Goal: Transaction & Acquisition: Subscribe to service/newsletter

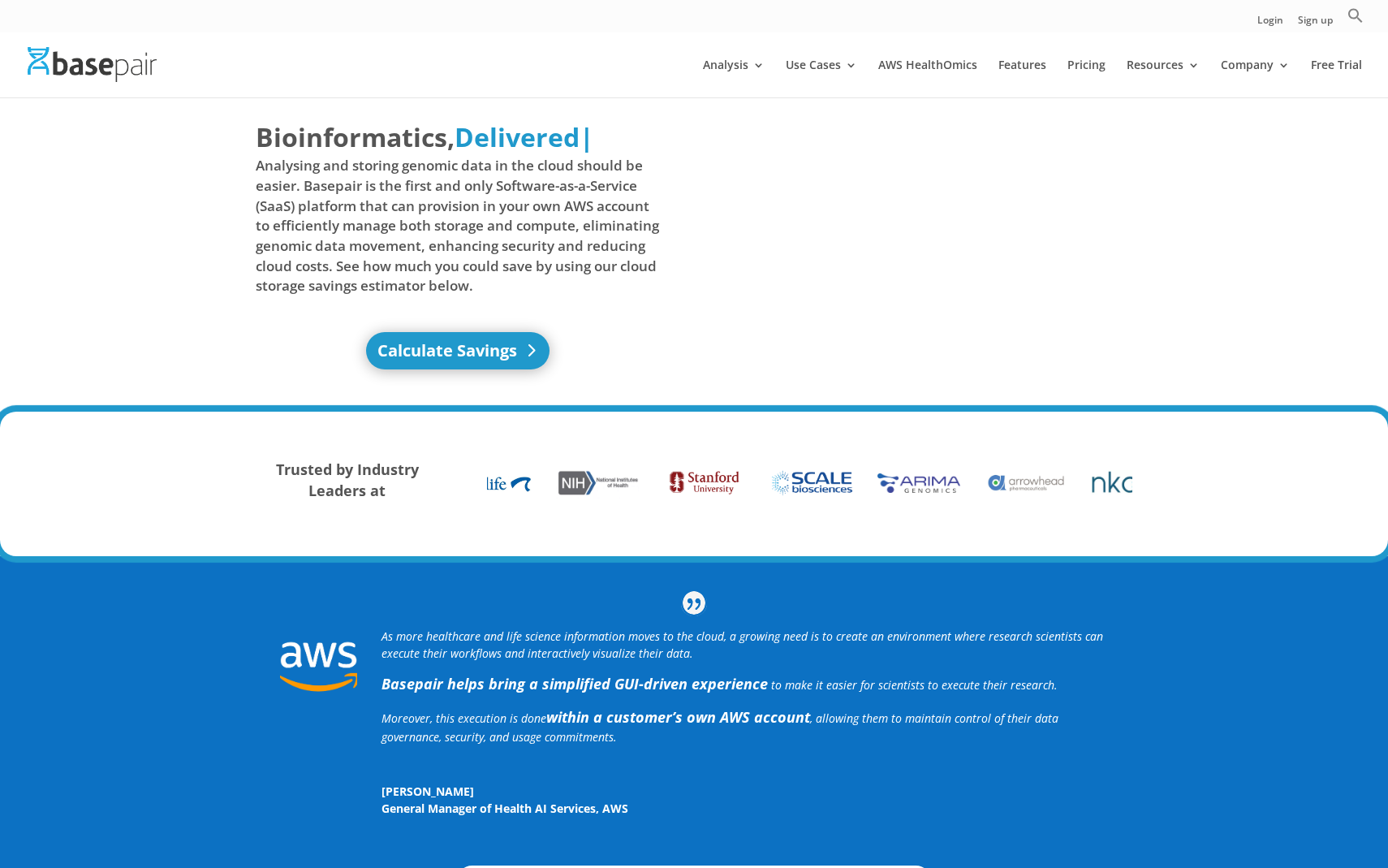
click at [480, 357] on link "Calculate Savings" at bounding box center [457, 350] width 183 height 38
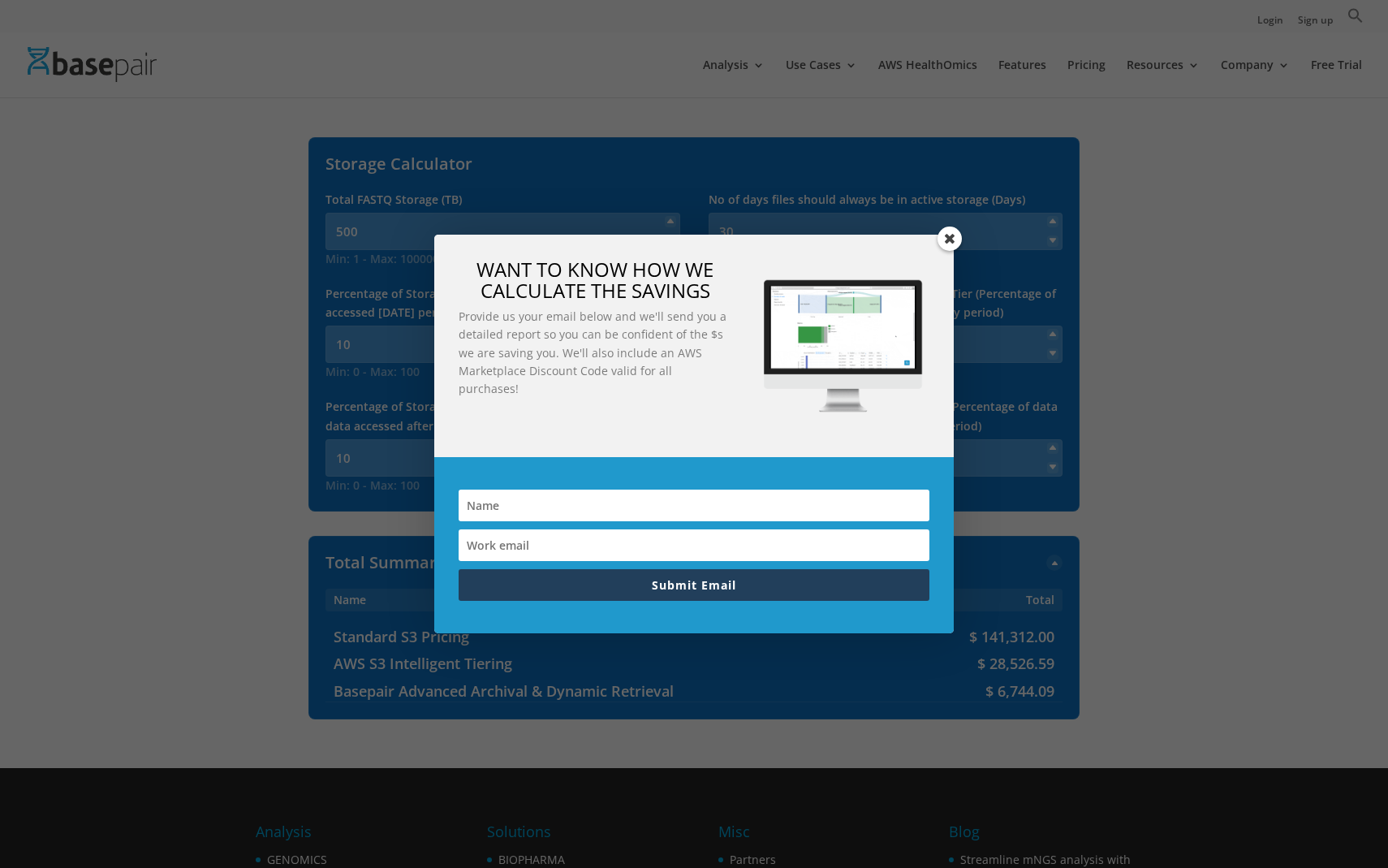
click at [953, 245] on span at bounding box center [950, 238] width 25 height 25
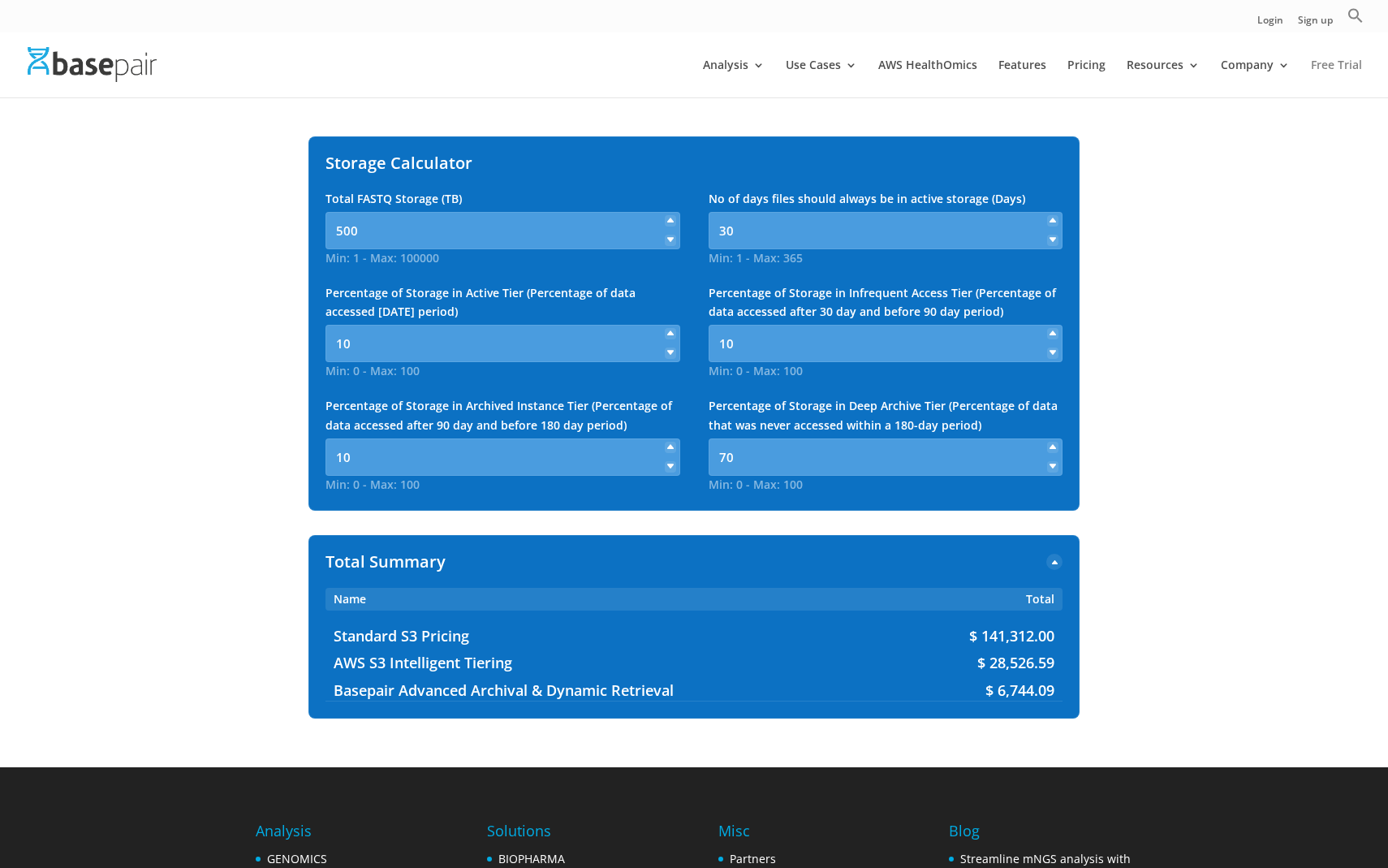
click at [1321, 70] on link "Free Trial" at bounding box center [1337, 79] width 51 height 38
